Goal: Task Accomplishment & Management: Use online tool/utility

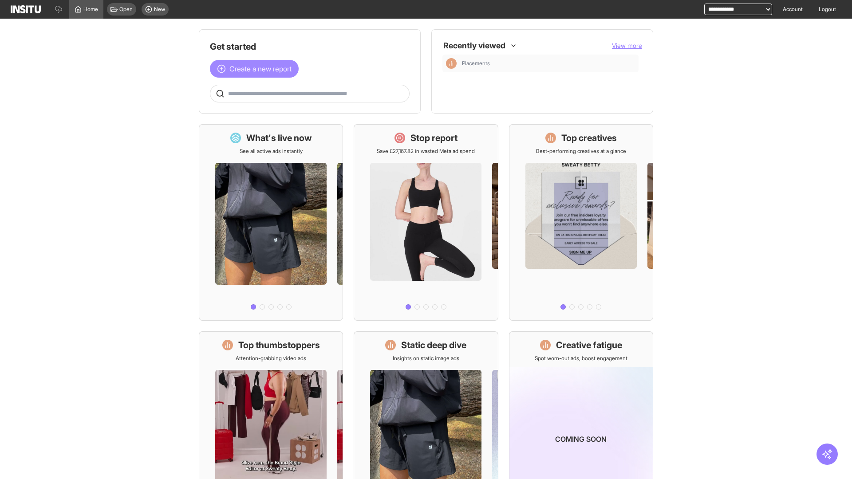
click at [256, 69] on span "Create a new report" at bounding box center [260, 68] width 62 height 11
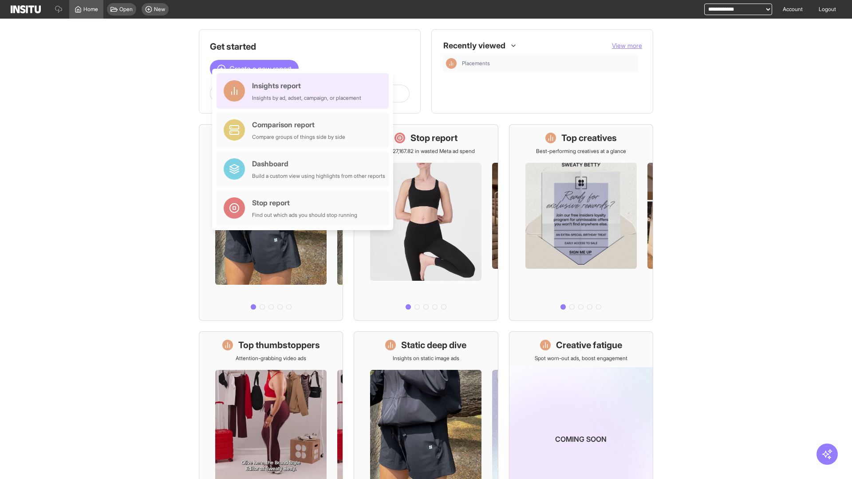
click at [305, 91] on div "Insights report Insights by ad, adset, campaign, or placement" at bounding box center [306, 90] width 109 height 21
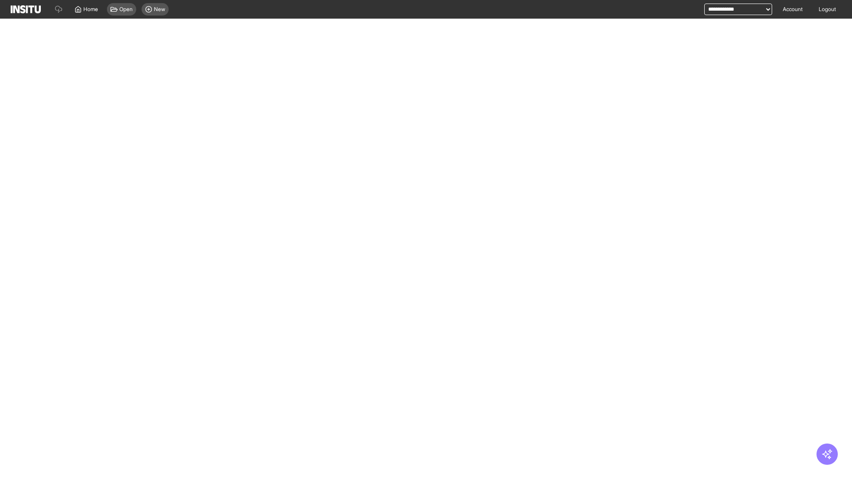
select select "**"
